Goal: Transaction & Acquisition: Purchase product/service

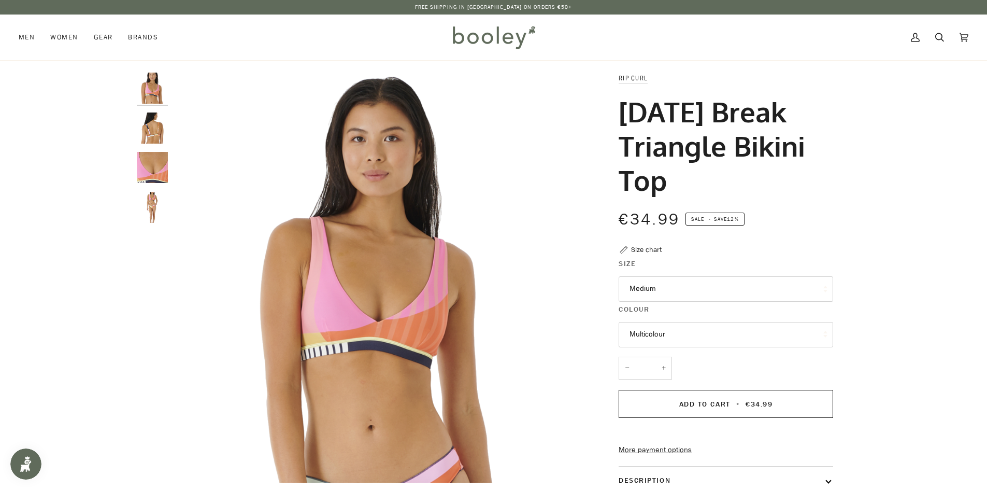
click at [681, 285] on button "Medium" at bounding box center [726, 288] width 215 height 25
click at [942, 259] on div "Zoom Zoom" at bounding box center [493, 387] width 987 height 628
click at [160, 122] on img "Rip Curl Women's Day Break Triangle Bikini Top - Booley Galway" at bounding box center [152, 127] width 31 height 31
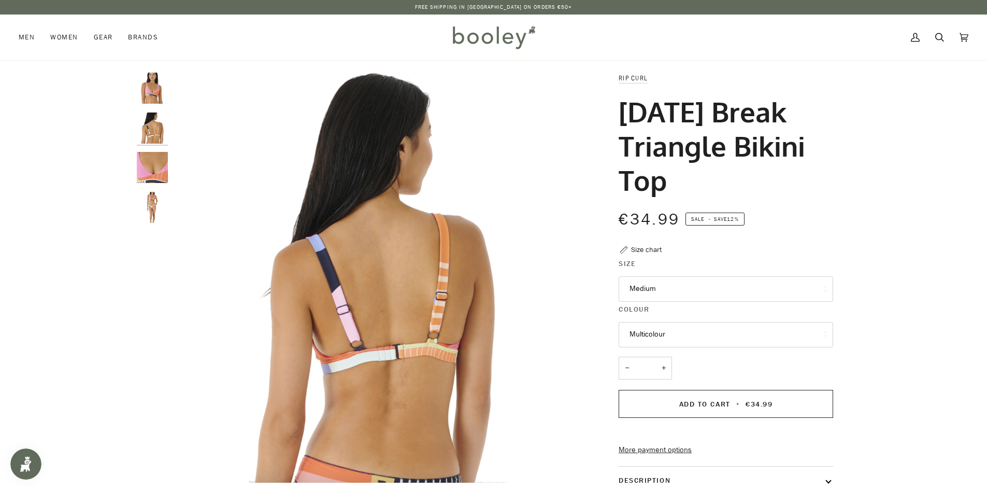
click at [159, 98] on img "Rip Curl Women's Day Break Triangle Bikini Top Multicolour - Booley Galway" at bounding box center [152, 88] width 31 height 31
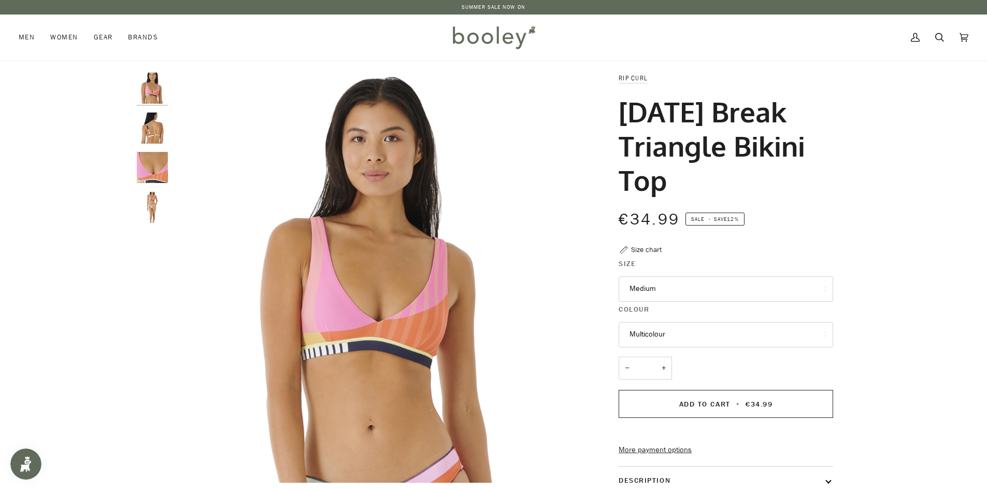
click at [149, 128] on img "Rip Curl Women's Day Break Triangle Bikini Top - Booley Galway" at bounding box center [152, 127] width 31 height 31
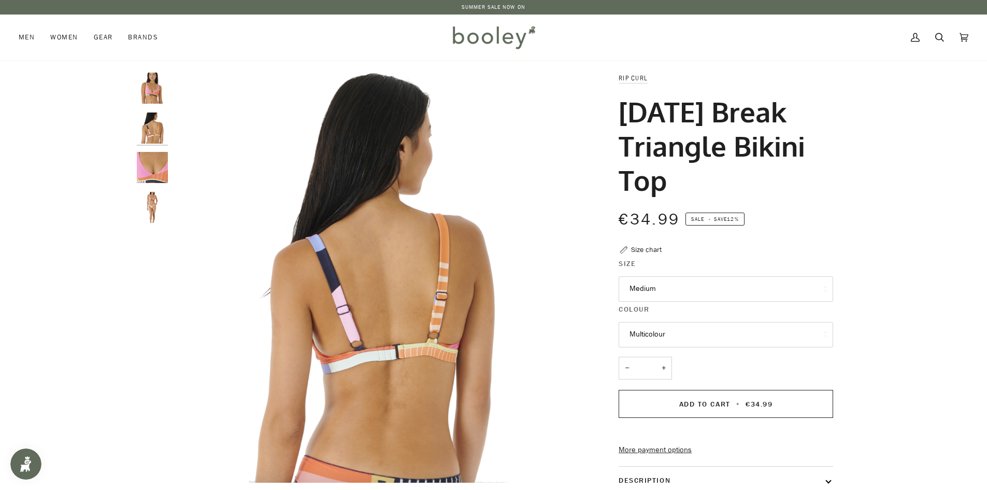
click at [147, 158] on img "Rip Curl Women's Day Break Triangle Bikini Top - Booley Galway" at bounding box center [152, 167] width 31 height 31
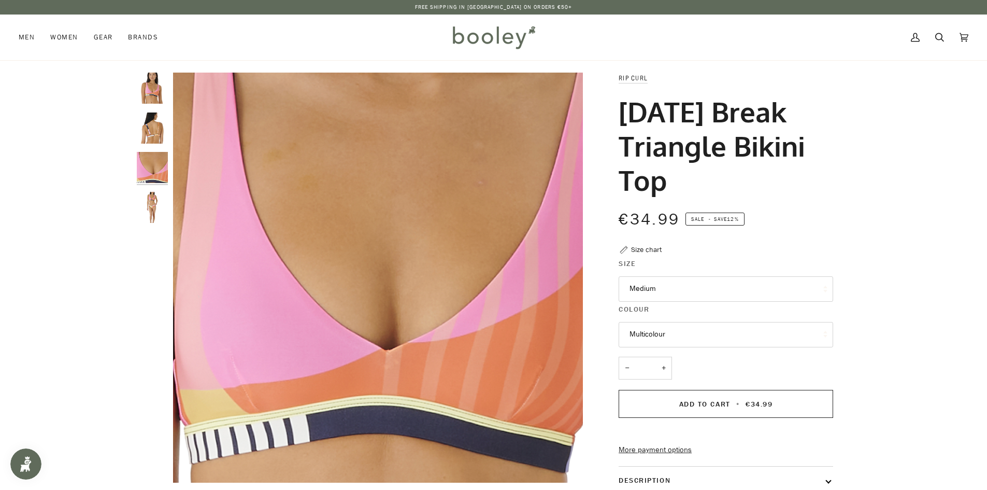
click at [155, 208] on img "Rip Curl Women's Day Break Triangle Bikini Top - Booley Galway" at bounding box center [152, 207] width 31 height 31
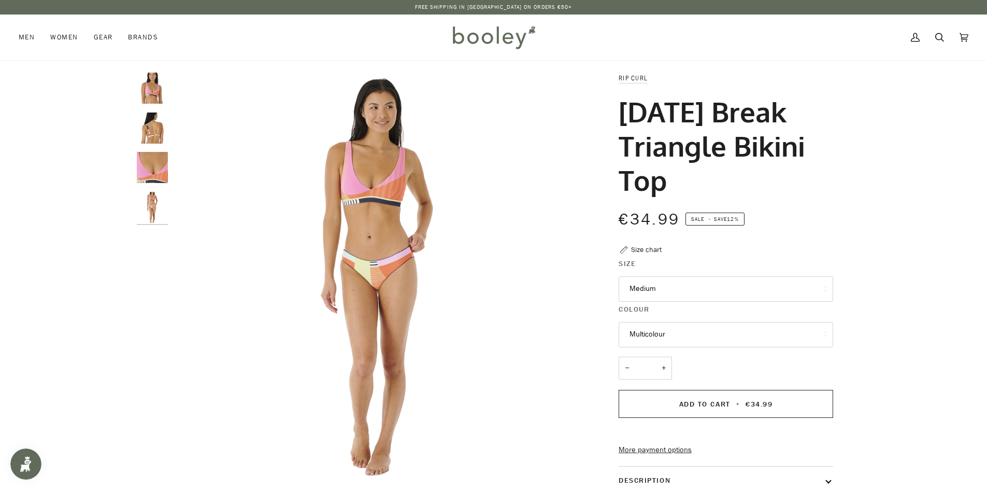
click at [154, 91] on img "Rip Curl Women's Day Break Triangle Bikini Top Multicolour - Booley Galway" at bounding box center [152, 88] width 31 height 31
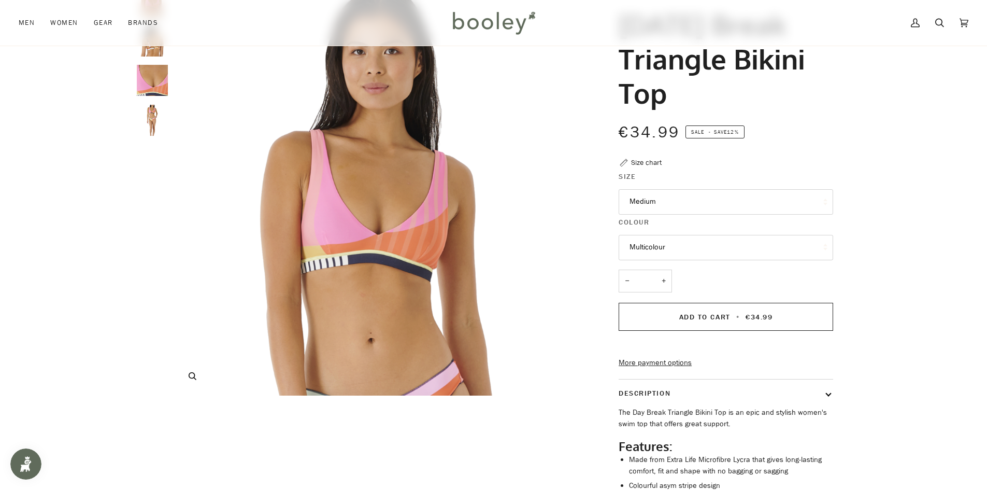
scroll to position [104, 0]
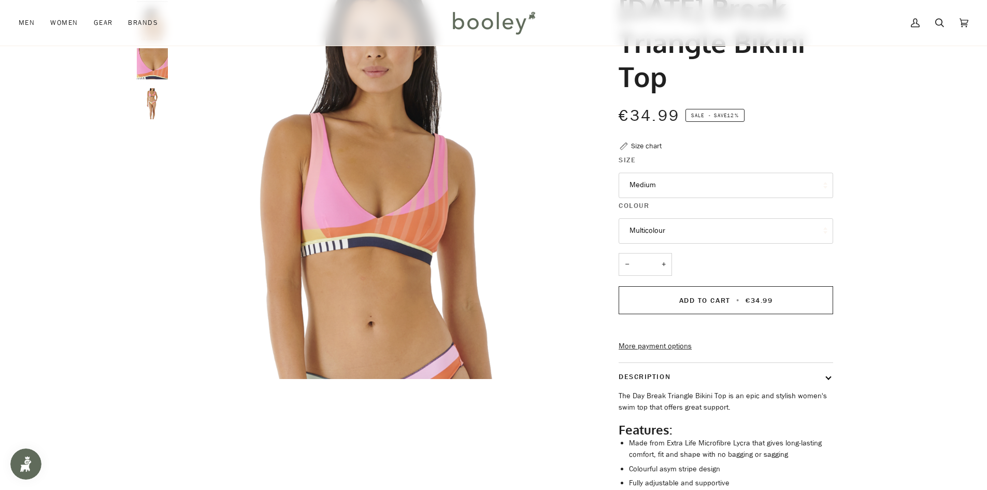
click at [154, 96] on img "Rip Curl Women's Day Break Triangle Bikini Top - Booley Galway" at bounding box center [152, 103] width 31 height 31
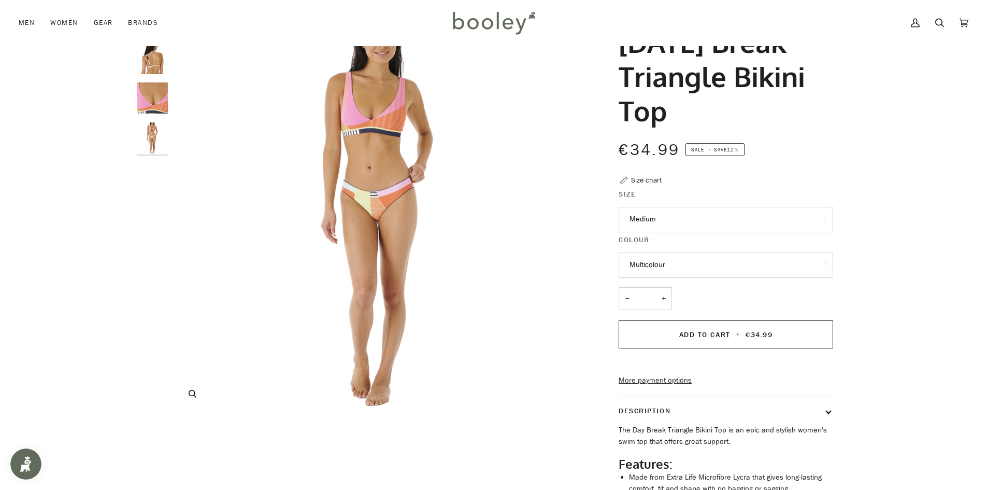
scroll to position [52, 0]
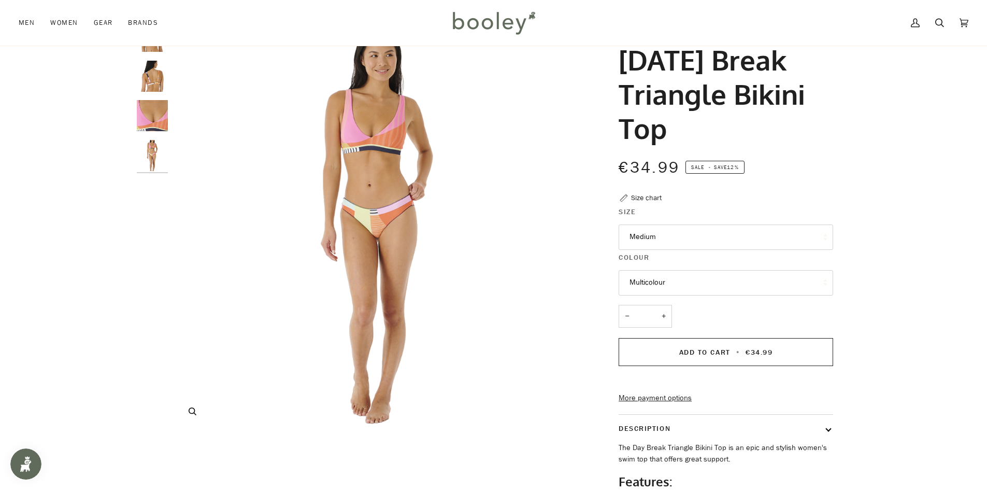
click at [312, 142] on img "Rip Curl Women's Day Break Triangle Bikini Top - Booley Galway" at bounding box center [378, 226] width 410 height 410
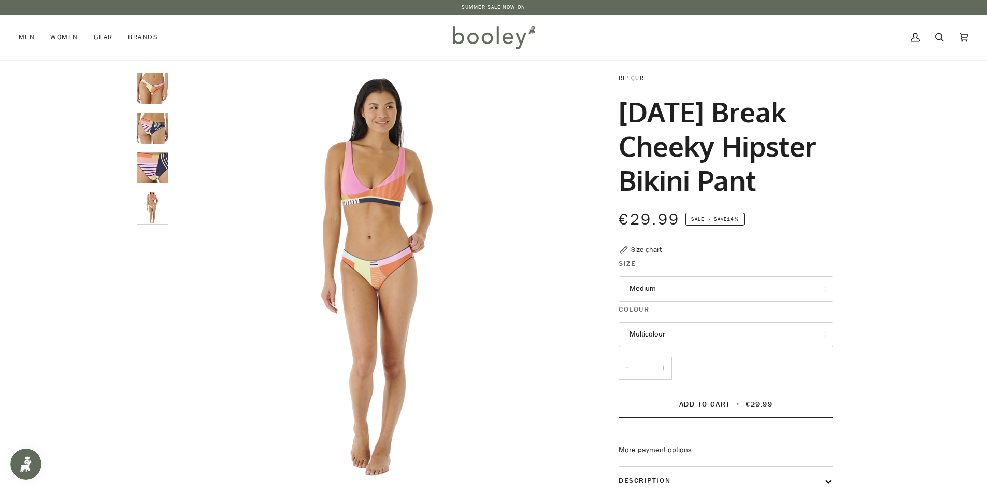
click at [154, 131] on img "Rip Curl Women's Daybreak Cheeky Hipster Bikini Pant - Booley Galway" at bounding box center [152, 127] width 31 height 31
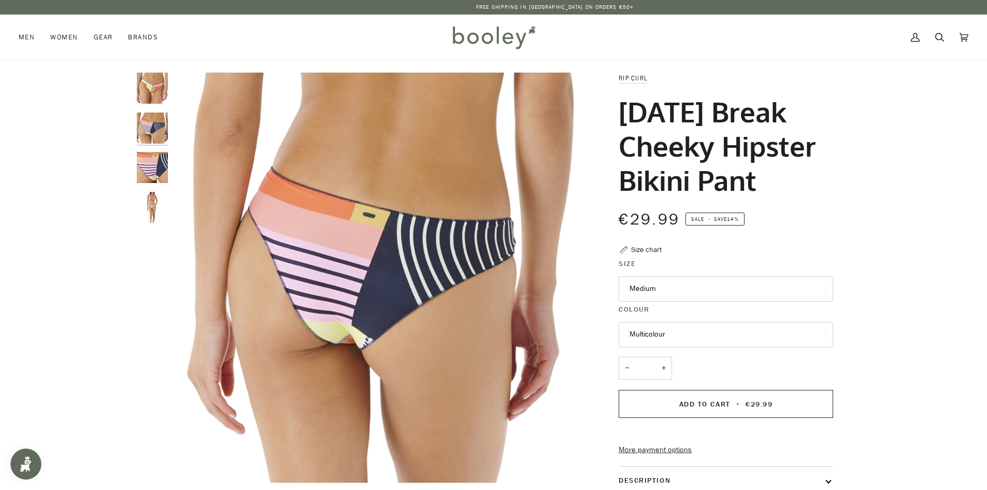
click at [152, 171] on img "Rip Curl Women's Daybreak Cheeky Hipster Bikini Pant - Booley Galway" at bounding box center [152, 167] width 31 height 31
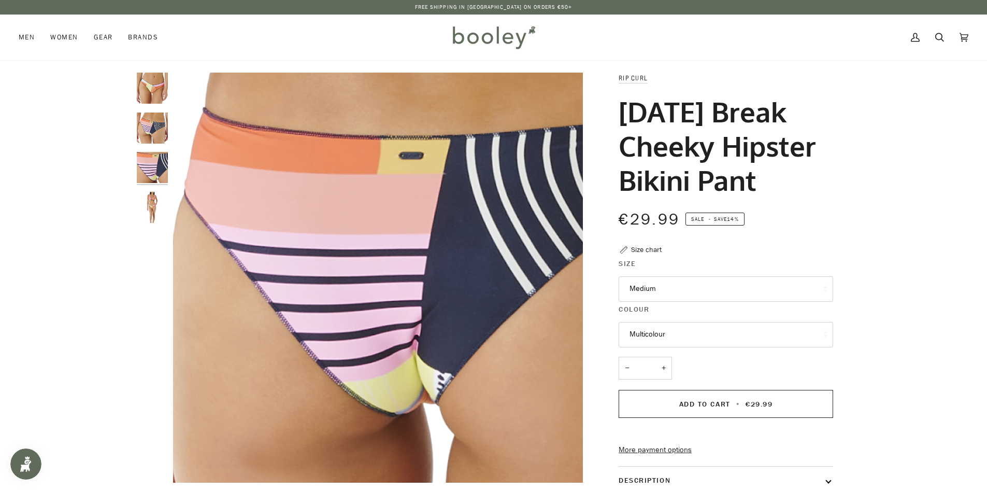
click at [143, 203] on img "Rip Curl Women's Daybreak Cheeky Hipster Bikini Pant - Booley Galway" at bounding box center [152, 207] width 31 height 31
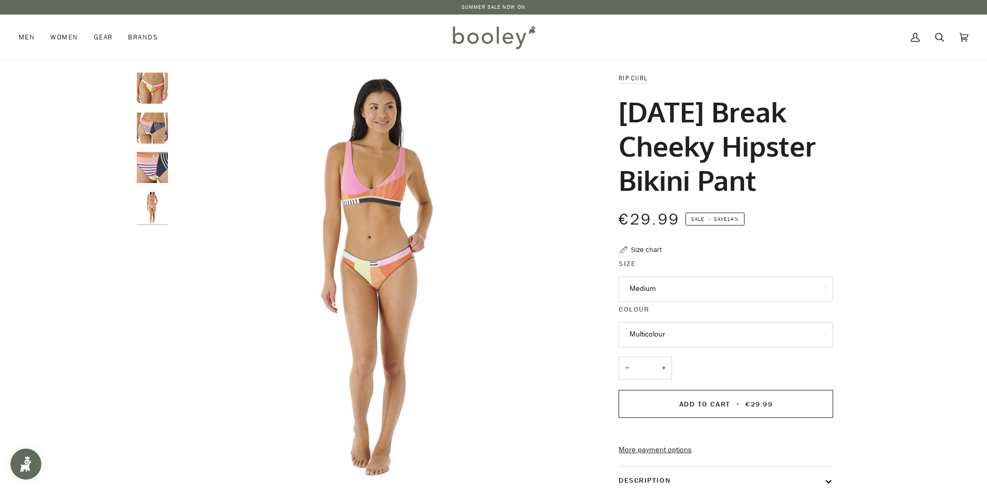
click at [151, 95] on img "Rip Curl Women's Daybreak Cheeky Hipster Bikini Pant Multicolour - Booley Galway" at bounding box center [152, 88] width 31 height 31
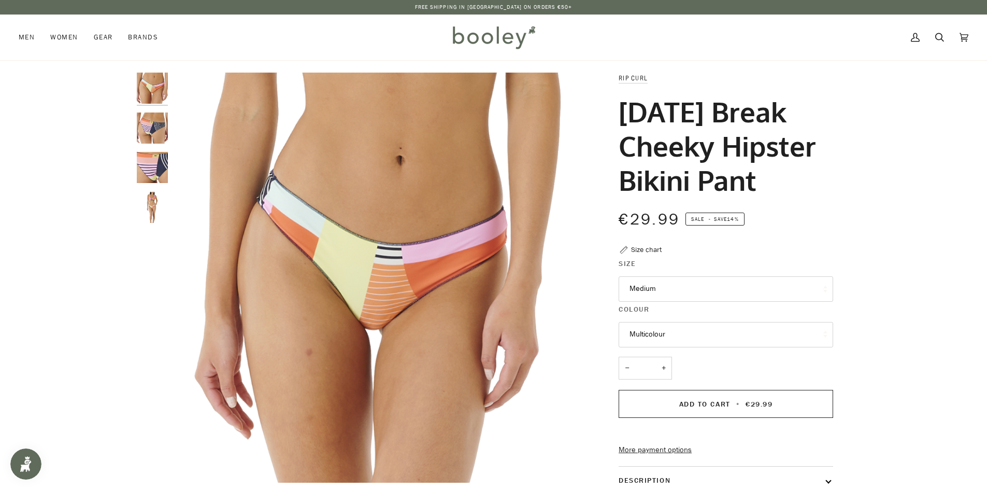
click at [640, 302] on button "Medium" at bounding box center [726, 288] width 215 height 25
click at [899, 231] on div "Zoom Zoom" at bounding box center [493, 364] width 987 height 583
click at [153, 124] on img "Rip Curl Women's Daybreak Cheeky Hipster Bikini Pant - Booley Galway" at bounding box center [152, 127] width 31 height 31
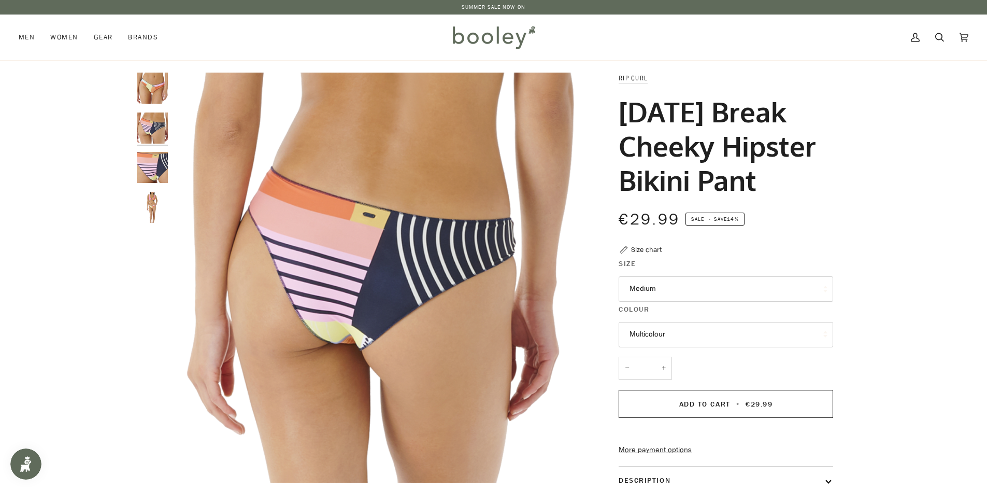
click at [149, 169] on img "Rip Curl Women's Daybreak Cheeky Hipster Bikini Pant - Booley Galway" at bounding box center [152, 167] width 31 height 31
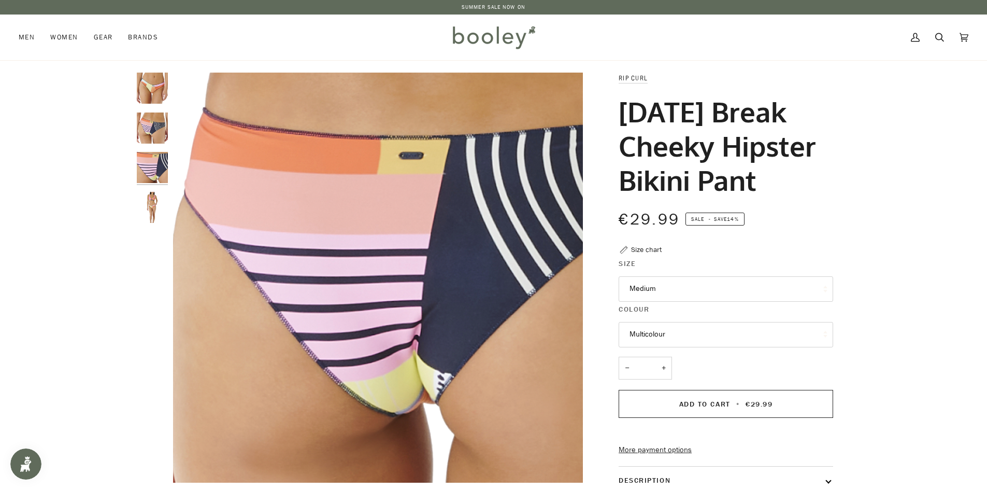
click at [149, 210] on img "Rip Curl Women's Daybreak Cheeky Hipster Bikini Pant - Booley Galway" at bounding box center [152, 207] width 31 height 31
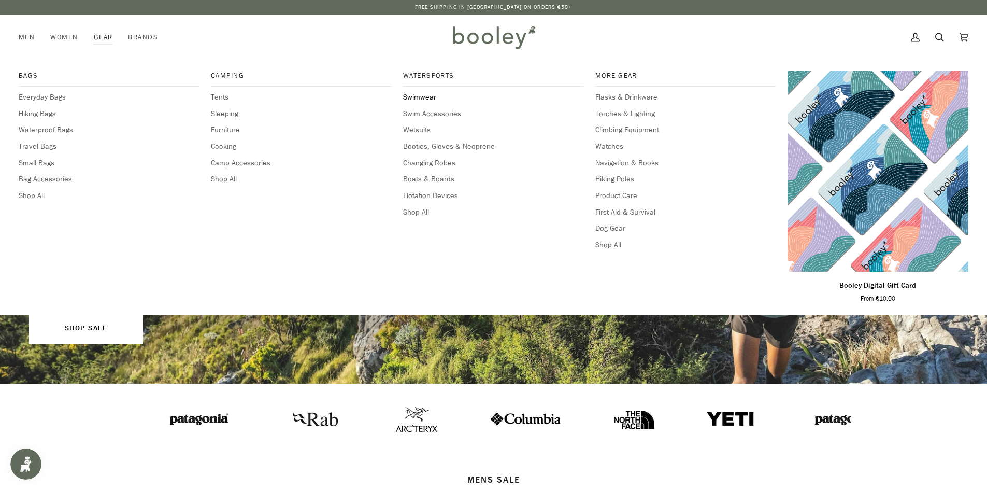
click at [421, 95] on span "Swimwear" at bounding box center [493, 97] width 181 height 11
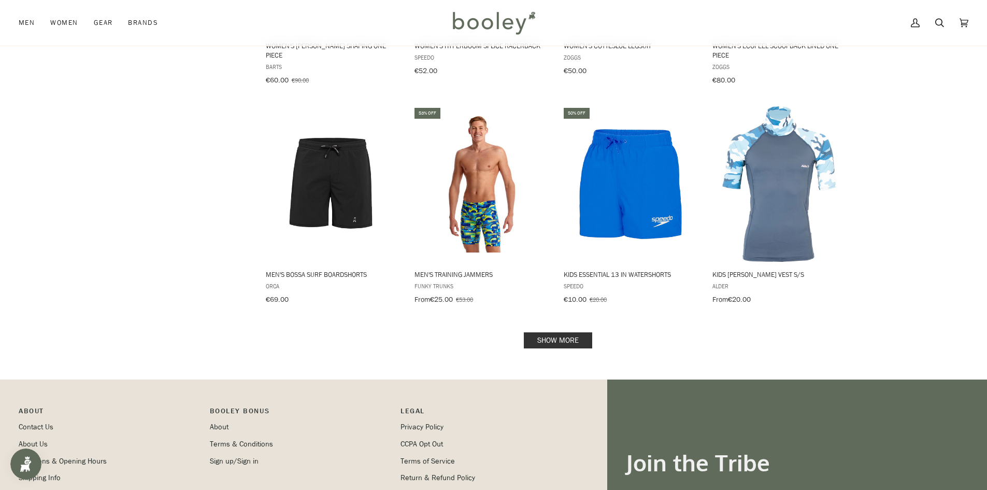
scroll to position [1120, 0]
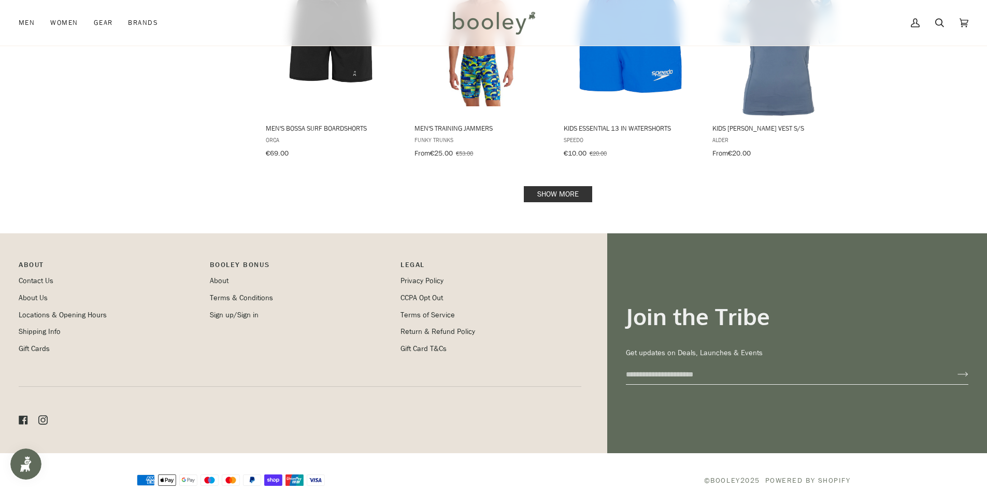
click at [572, 186] on link "Show more" at bounding box center [558, 194] width 68 height 16
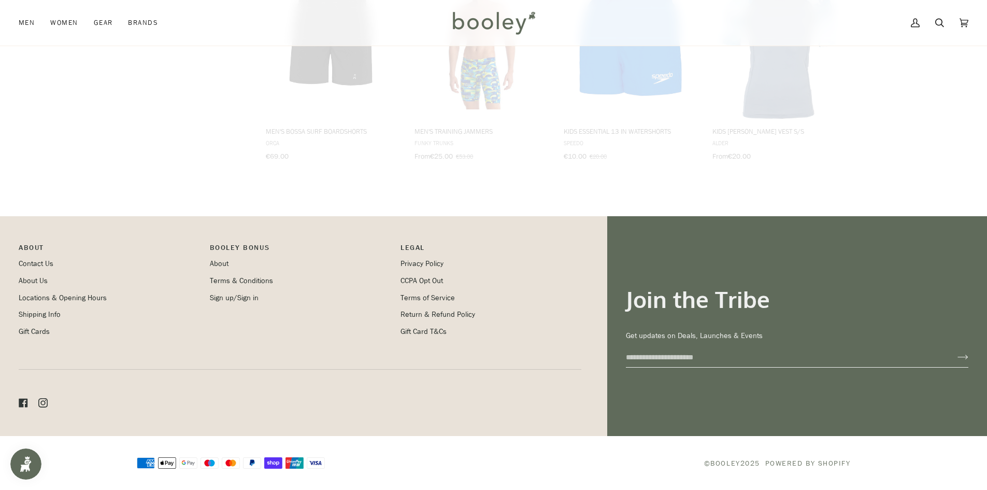
scroll to position [1099, 0]
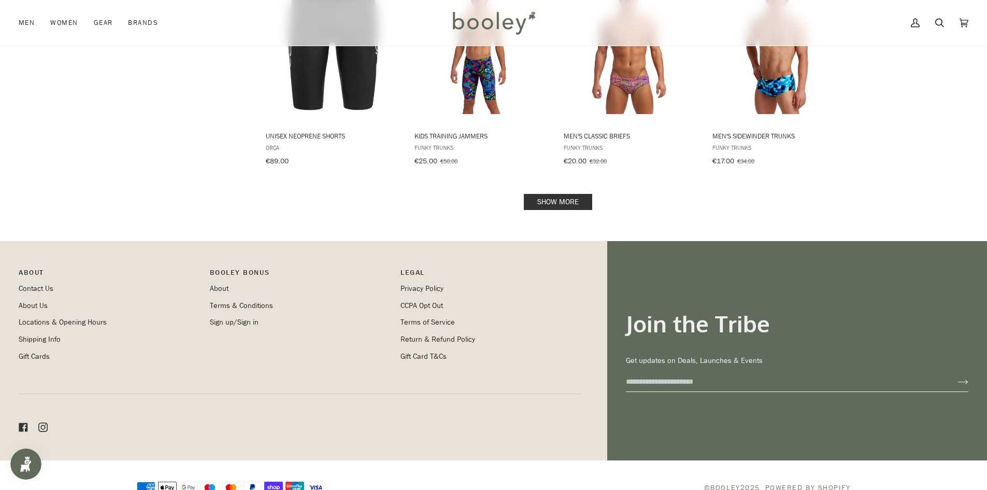
click at [546, 194] on link "Show more" at bounding box center [558, 202] width 68 height 16
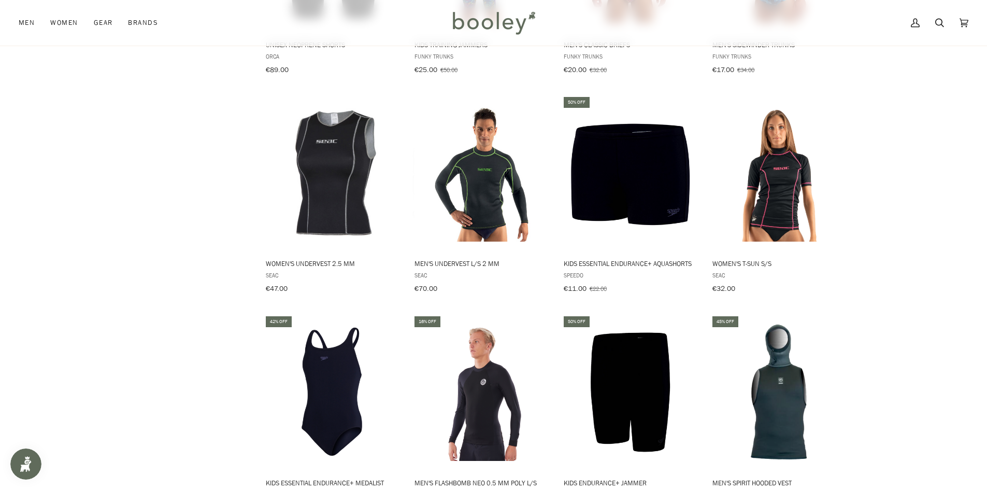
scroll to position [2403, 0]
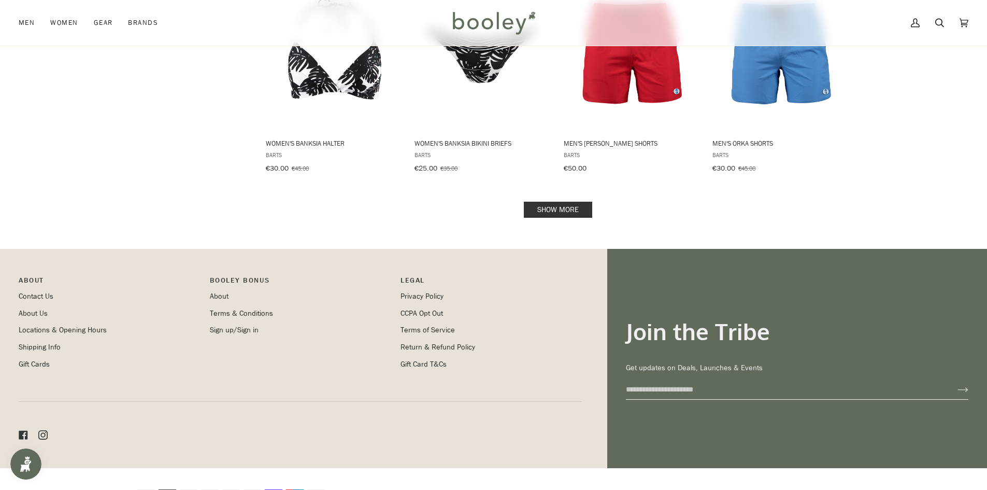
click at [556, 202] on link "Show more" at bounding box center [558, 210] width 68 height 16
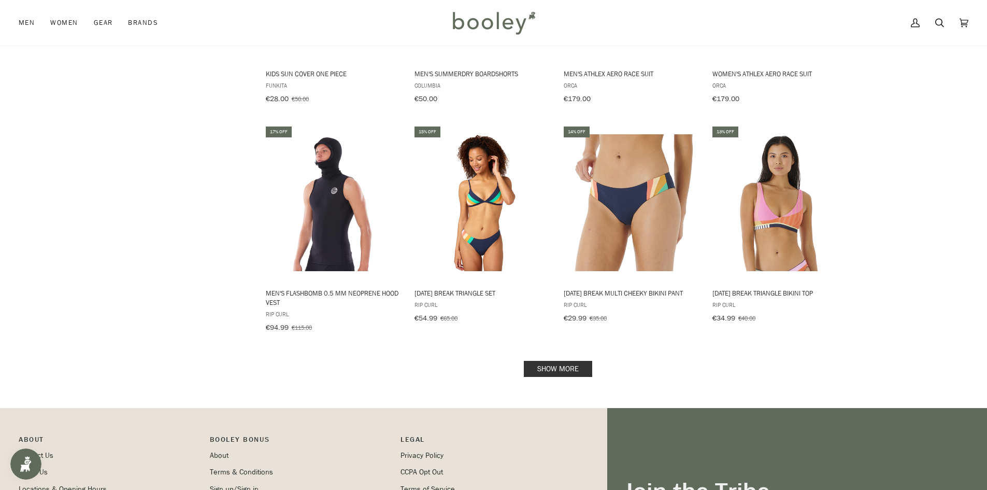
scroll to position [4319, 0]
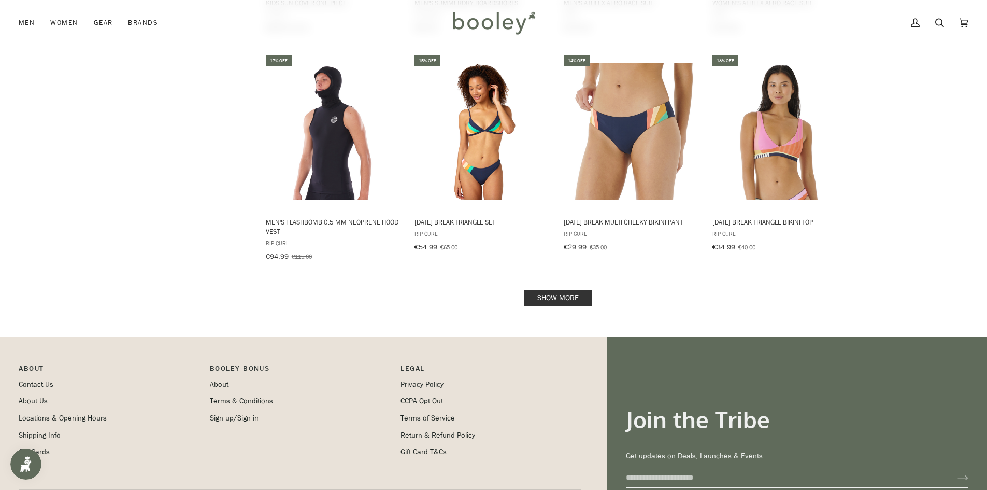
click at [536, 290] on link "Show more" at bounding box center [558, 298] width 68 height 16
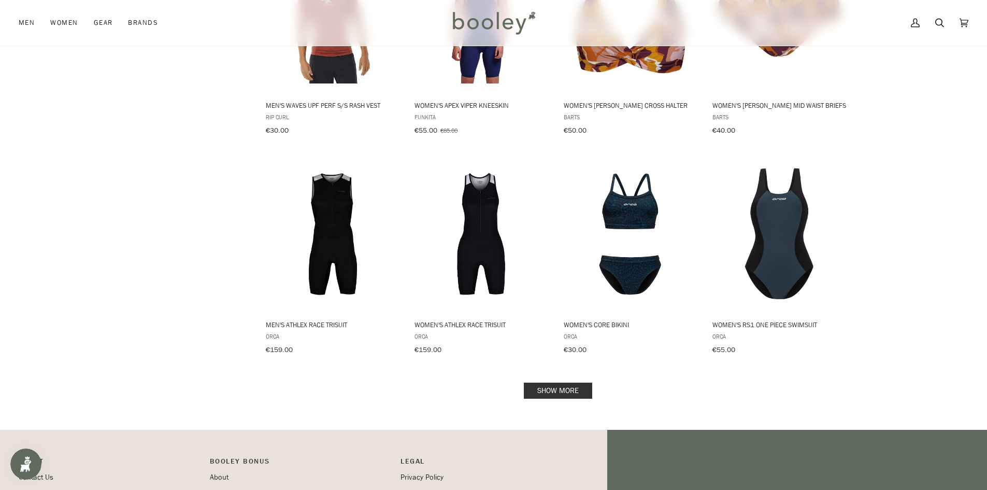
scroll to position [5355, 0]
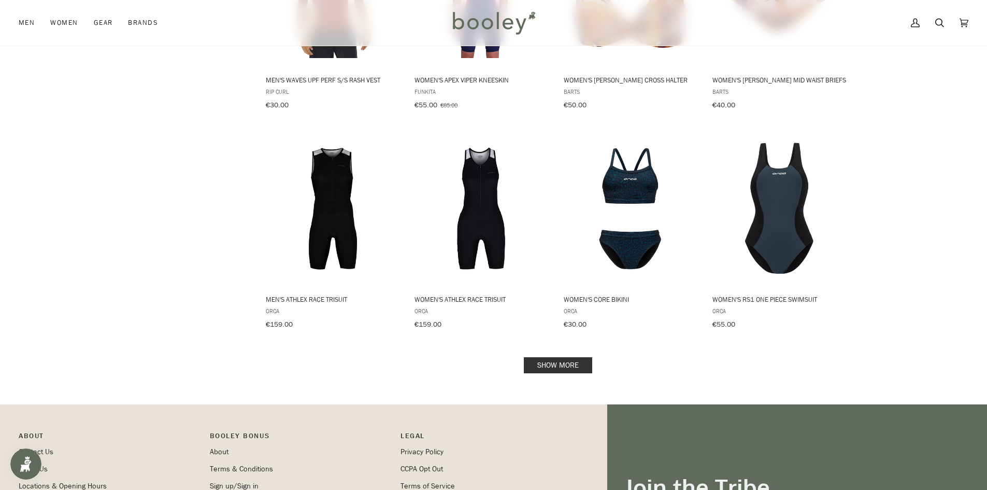
click at [559, 357] on link "Show more" at bounding box center [558, 365] width 68 height 16
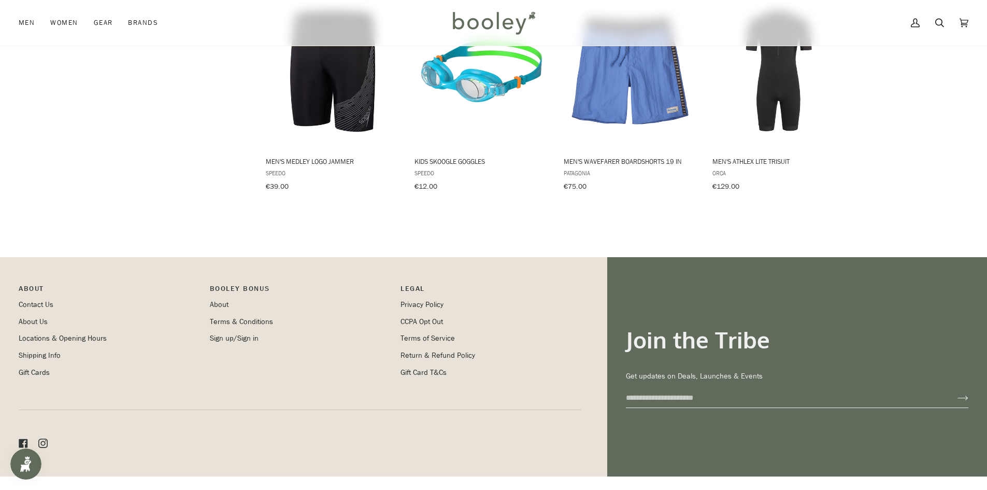
scroll to position [5712, 0]
